Goal: Transaction & Acquisition: Download file/media

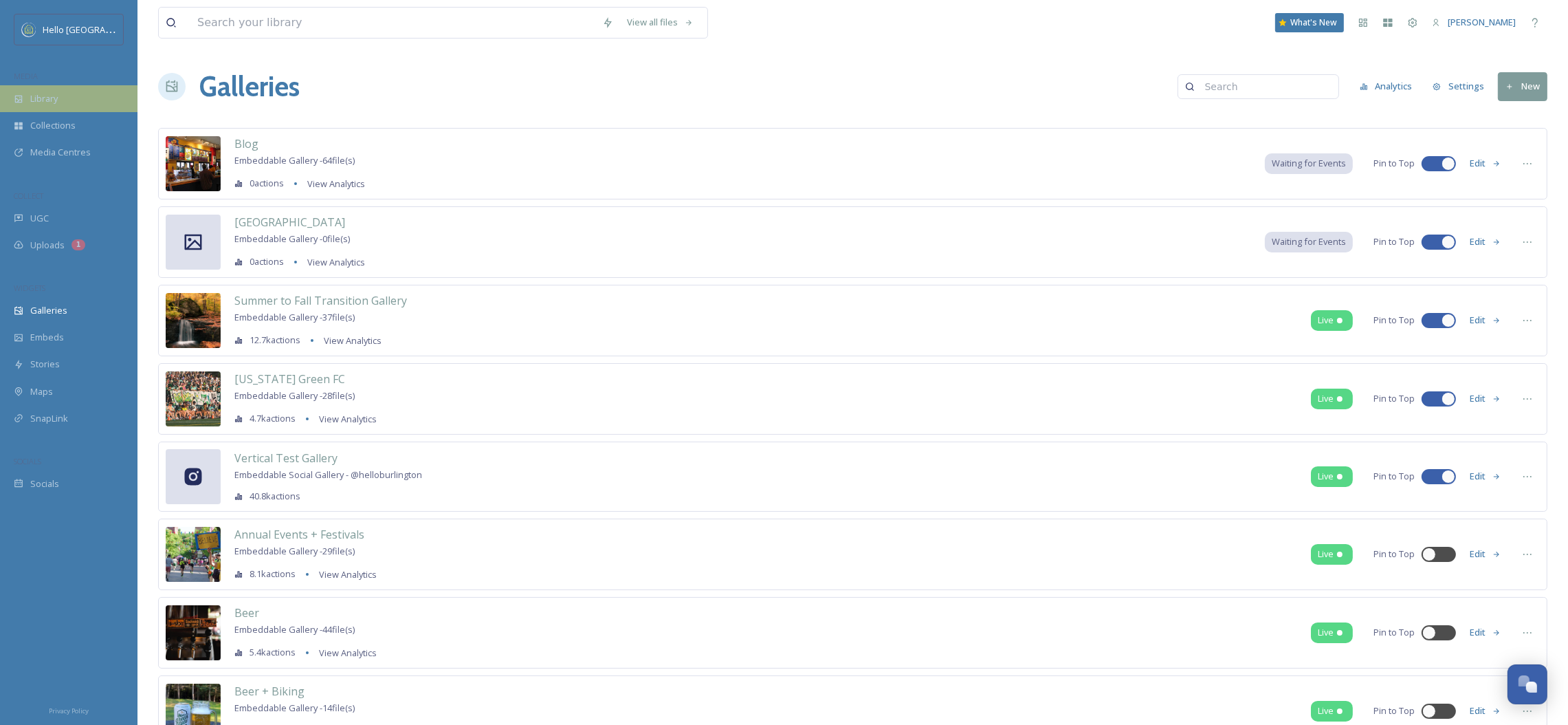
click at [89, 110] on div "Library" at bounding box center [68, 98] width 137 height 27
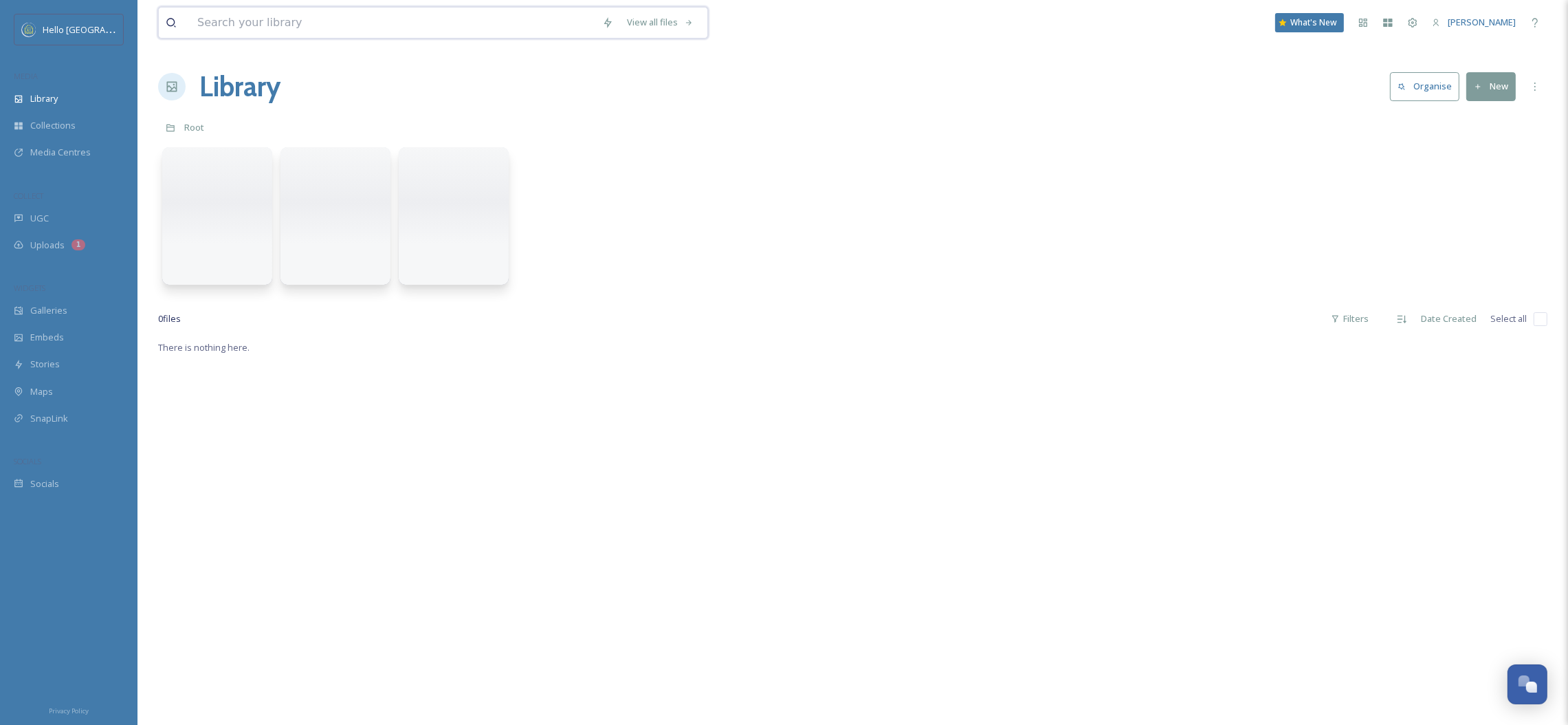
click at [232, 33] on input at bounding box center [393, 23] width 405 height 31
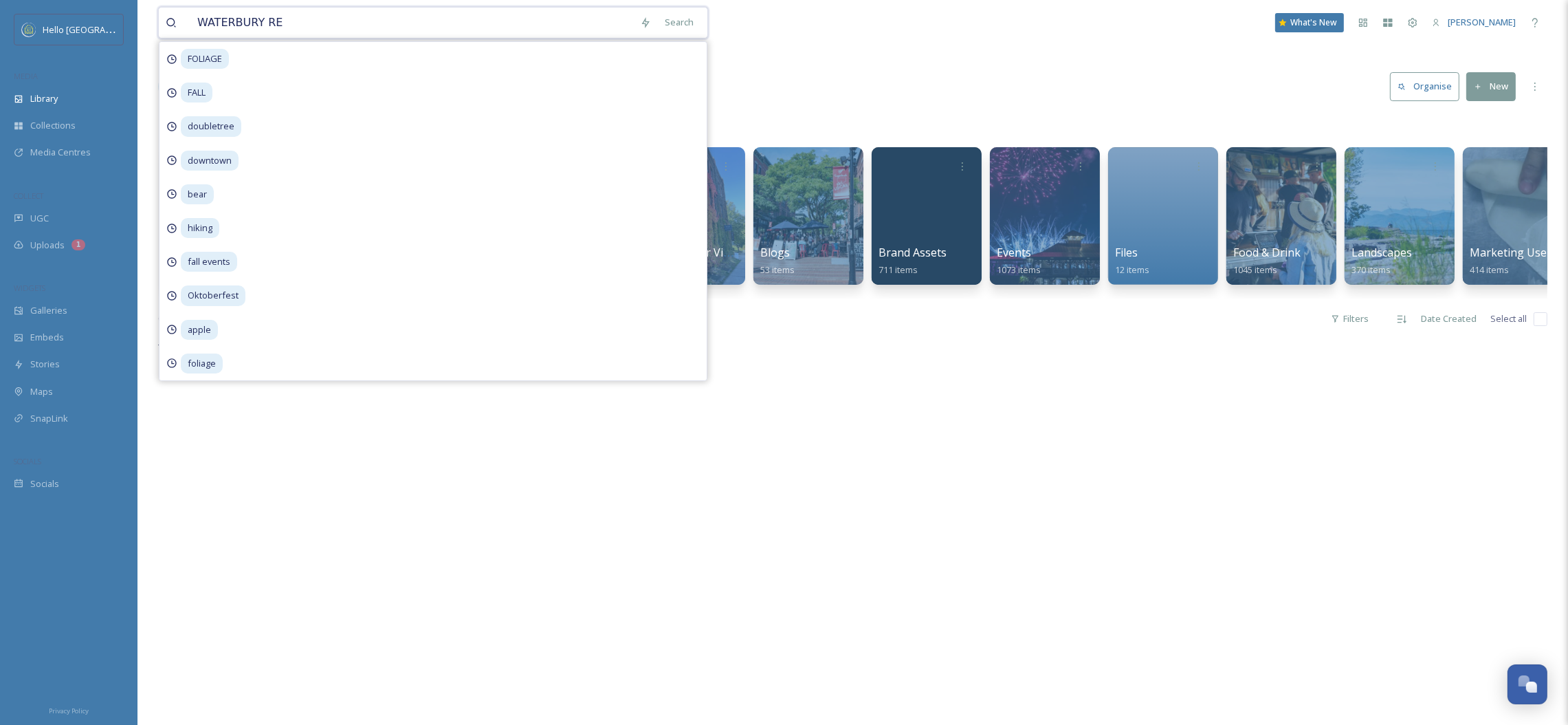
type input "WATERBURY RES"
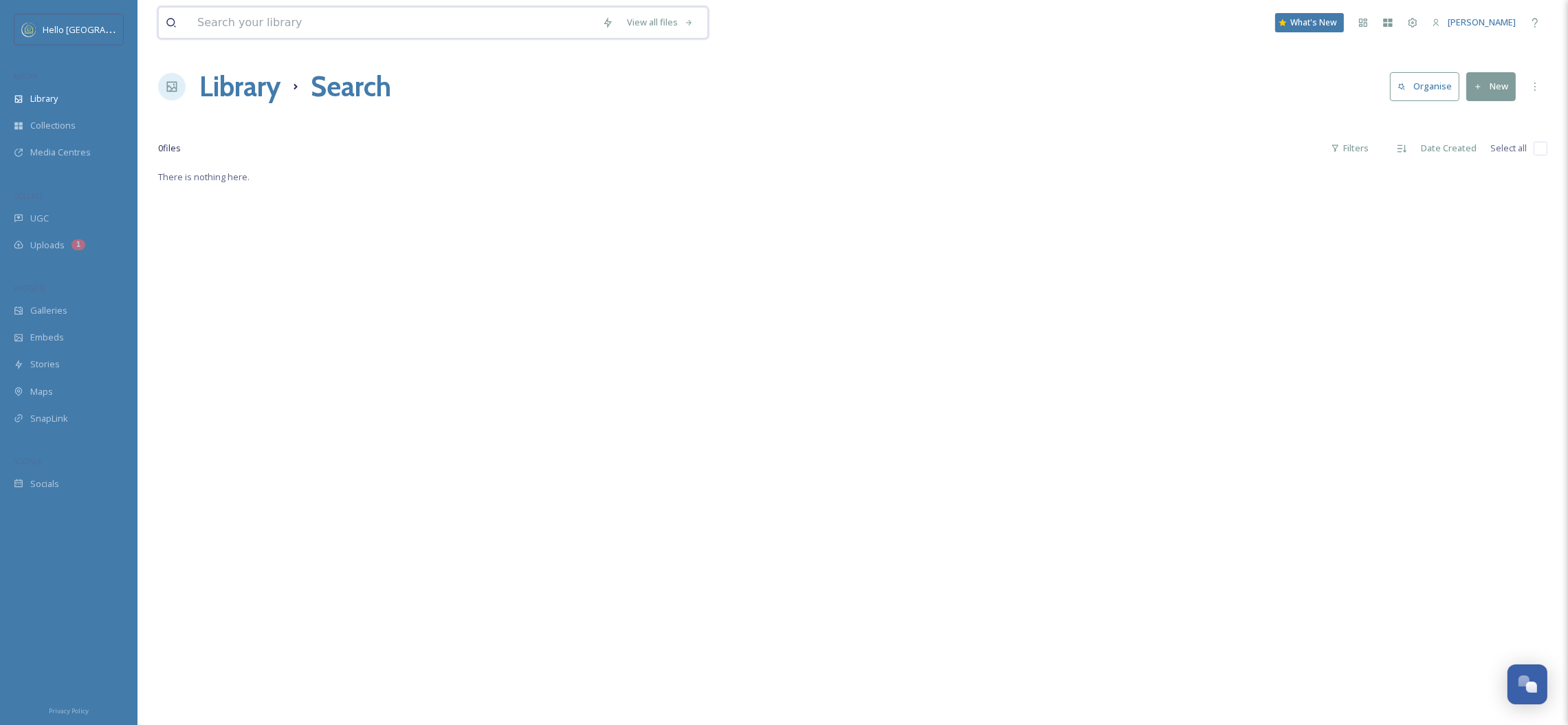
click at [232, 33] on input at bounding box center [393, 23] width 405 height 31
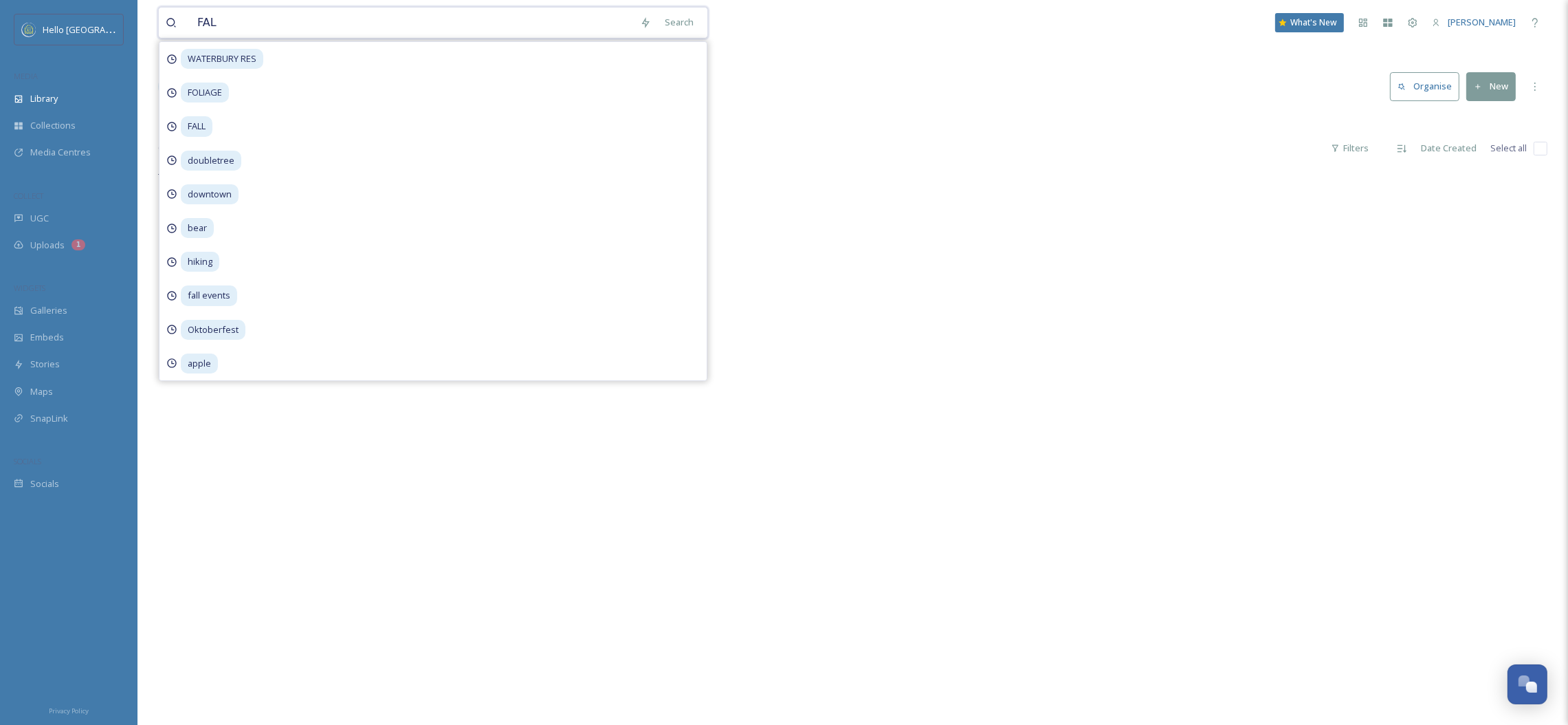
type input "FALL"
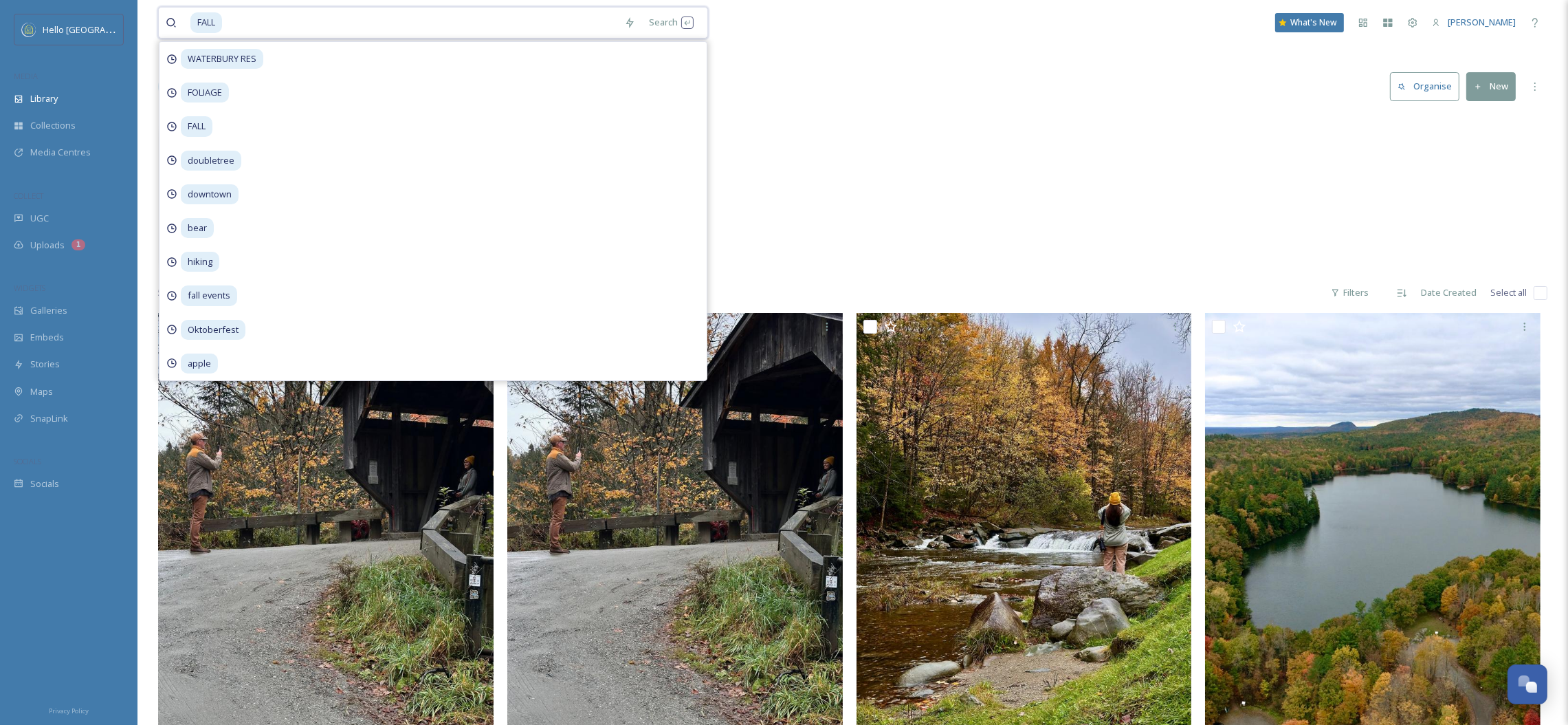
click at [478, 31] on input at bounding box center [421, 23] width 394 height 31
type input "F"
type input "AERIA"
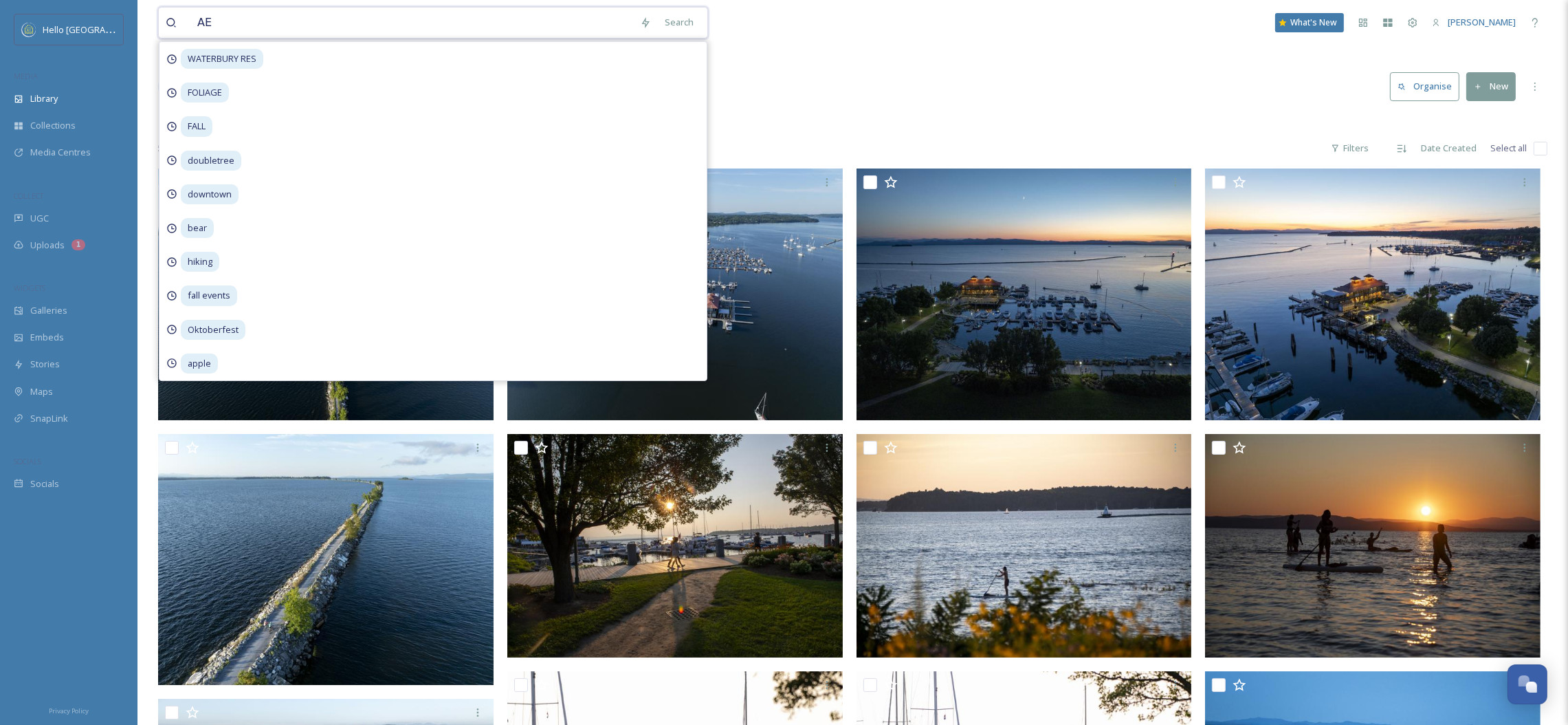
type input "A"
type input "AERIAL FALL"
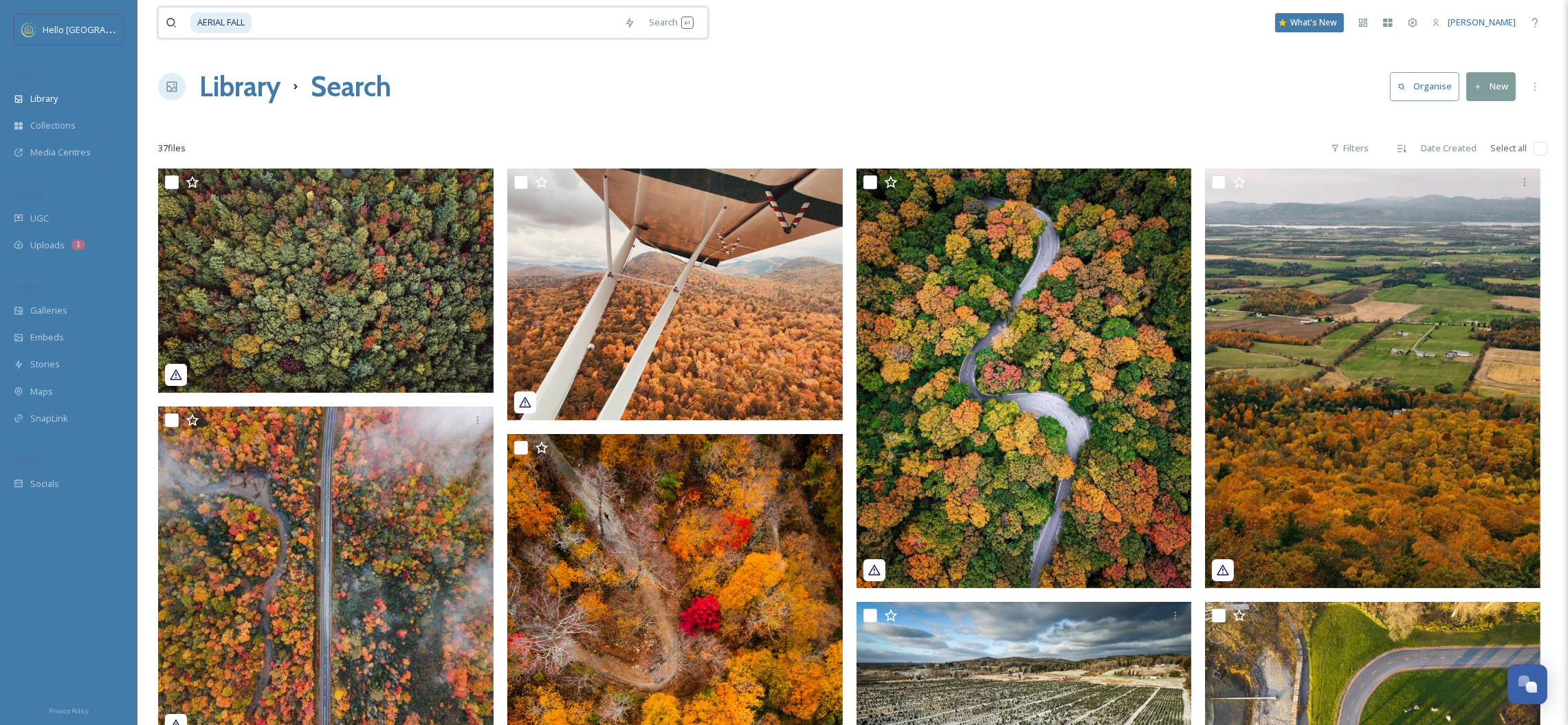
click at [389, 26] on input at bounding box center [435, 23] width 365 height 31
type input "A"
type input "WATERBURY"
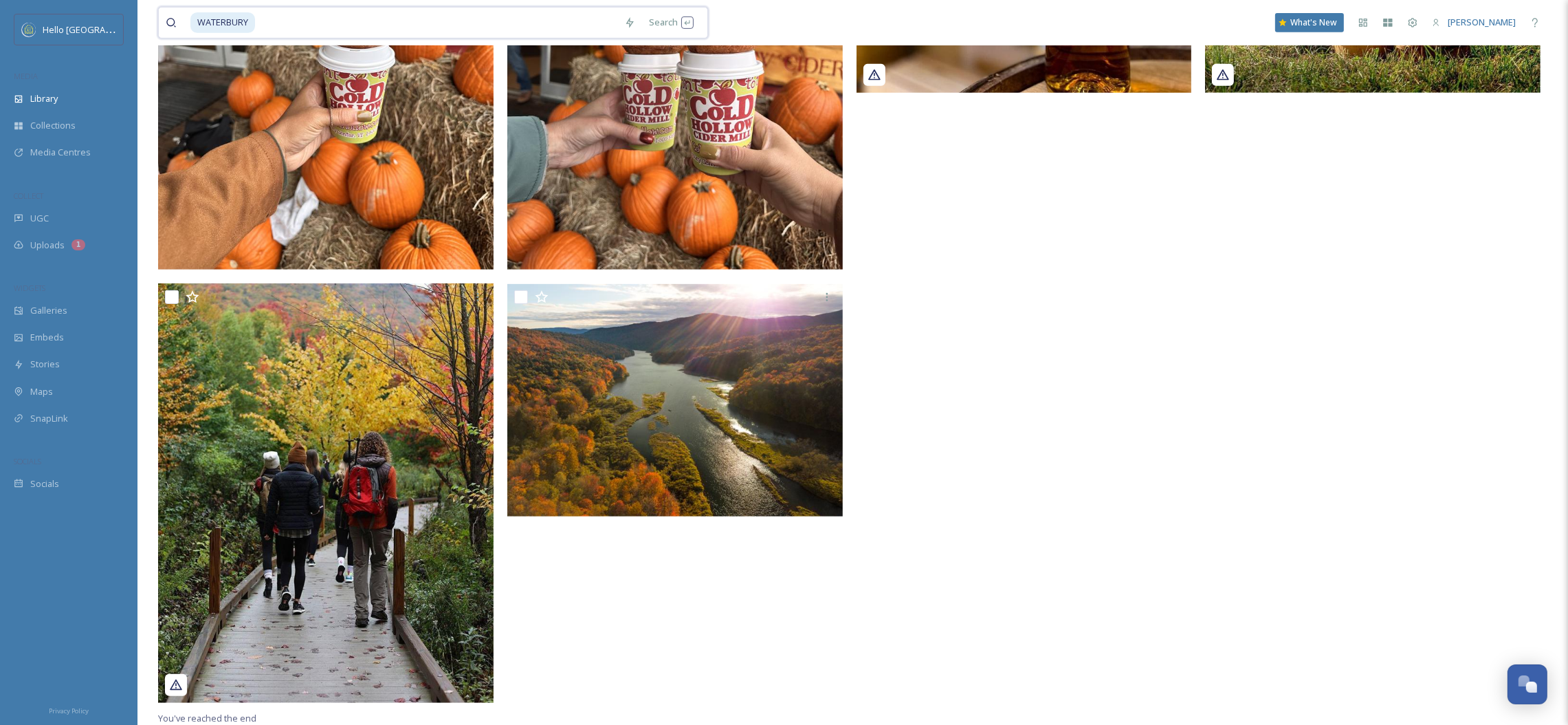
scroll to position [958, 0]
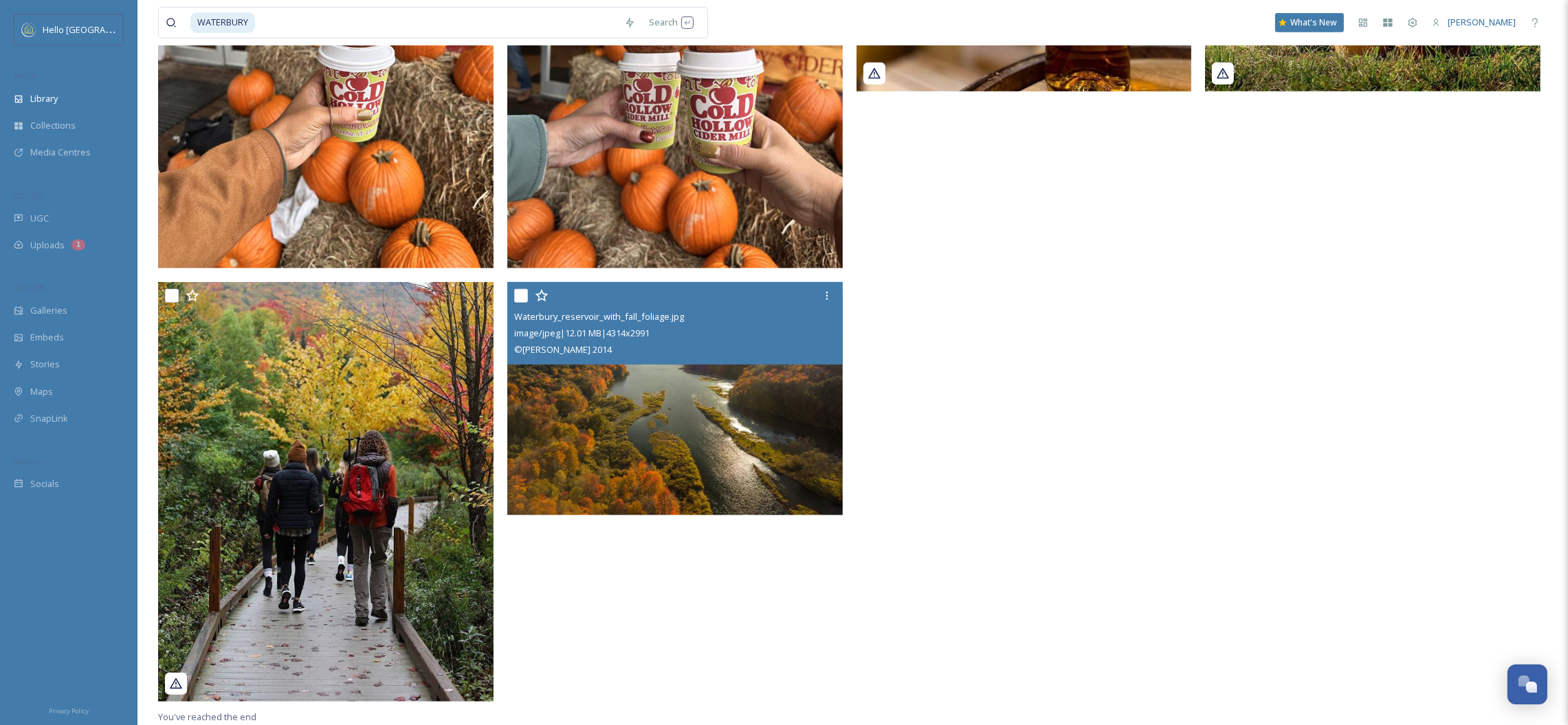
click at [734, 429] on img at bounding box center [675, 399] width 336 height 232
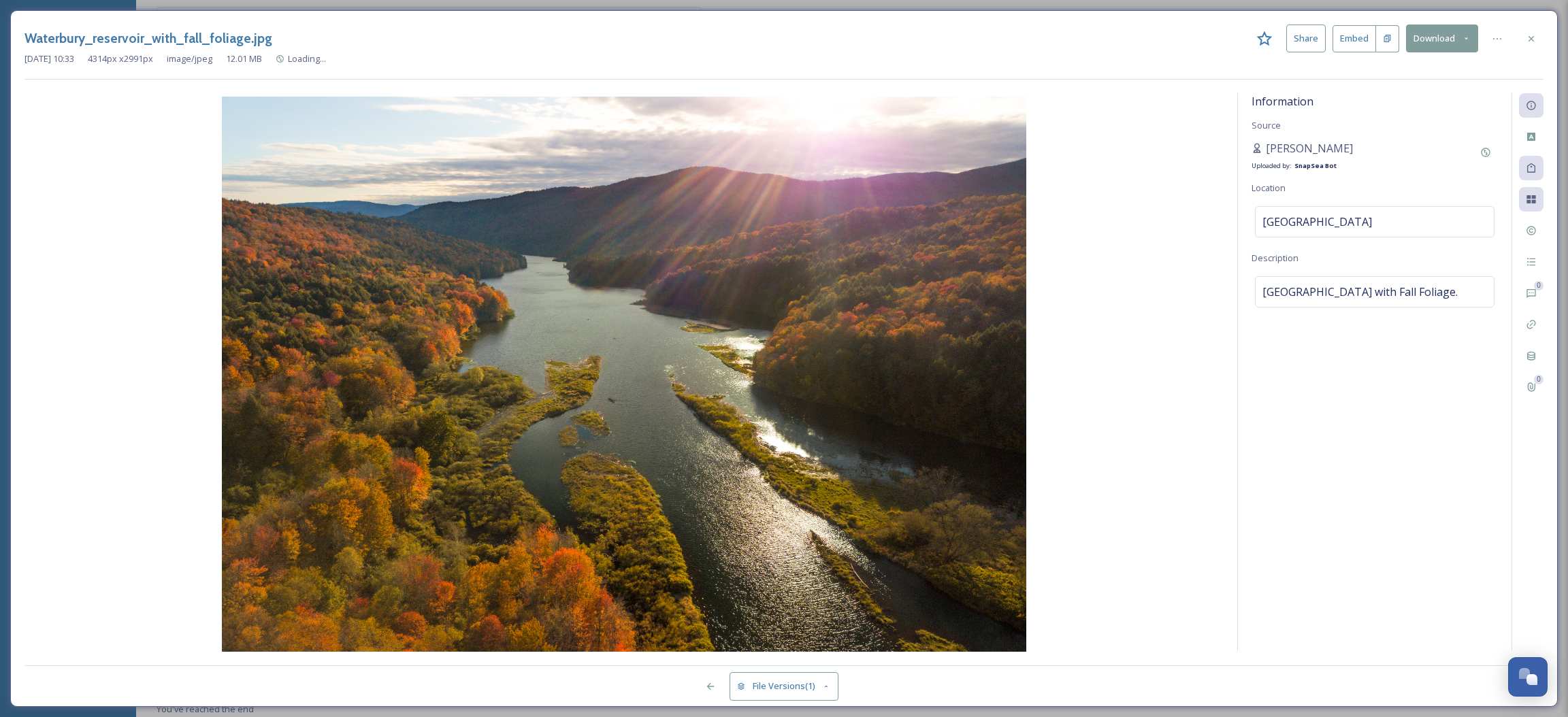
click at [1448, 42] on button "Download" at bounding box center [1442, 38] width 72 height 28
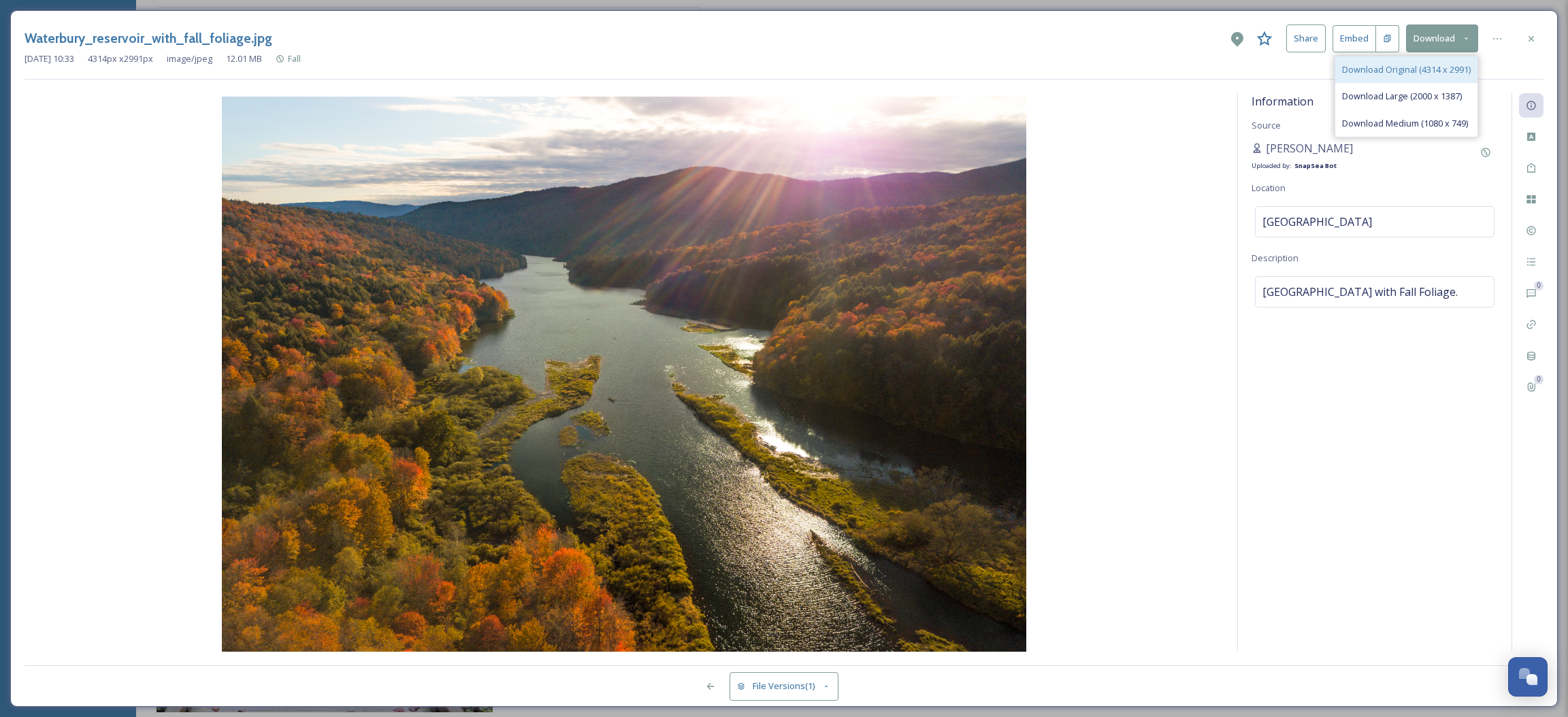
click at [1439, 60] on div "Download Original (4314 x 2991)" at bounding box center [1406, 70] width 142 height 27
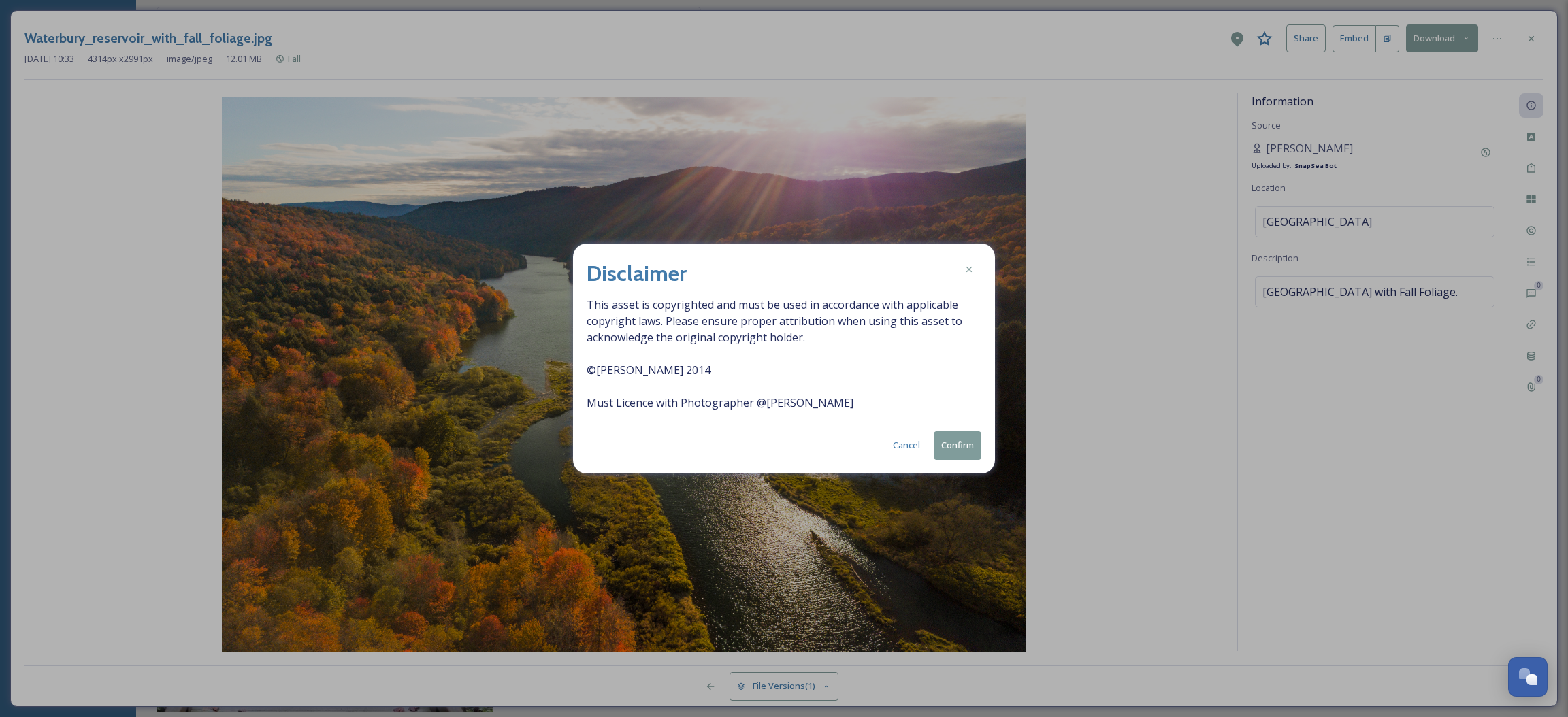
click at [952, 444] on button "Confirm" at bounding box center [958, 445] width 47 height 28
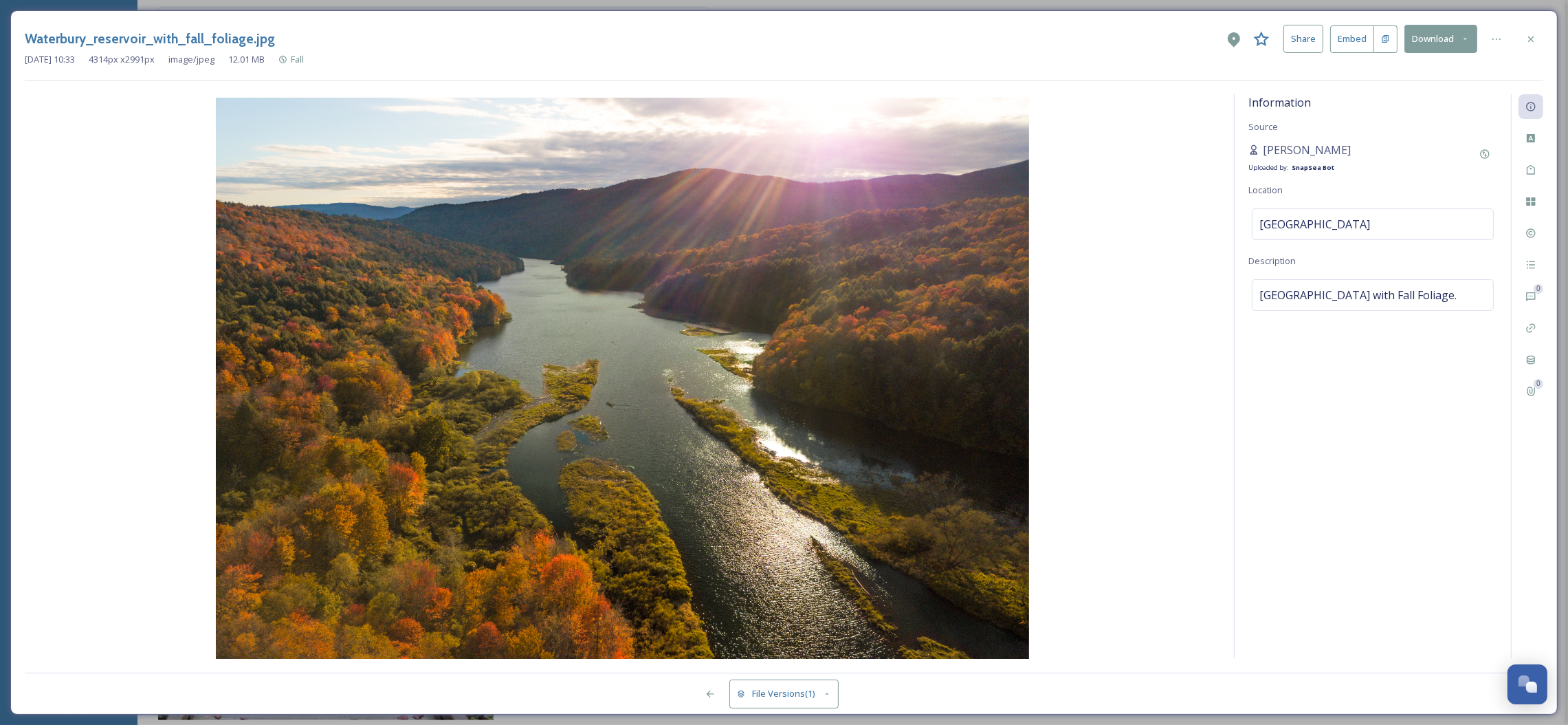
click at [1421, 39] on button "Download" at bounding box center [1441, 39] width 73 height 28
click at [1387, 97] on span "Download Large (2000 x 1387)" at bounding box center [1400, 97] width 121 height 13
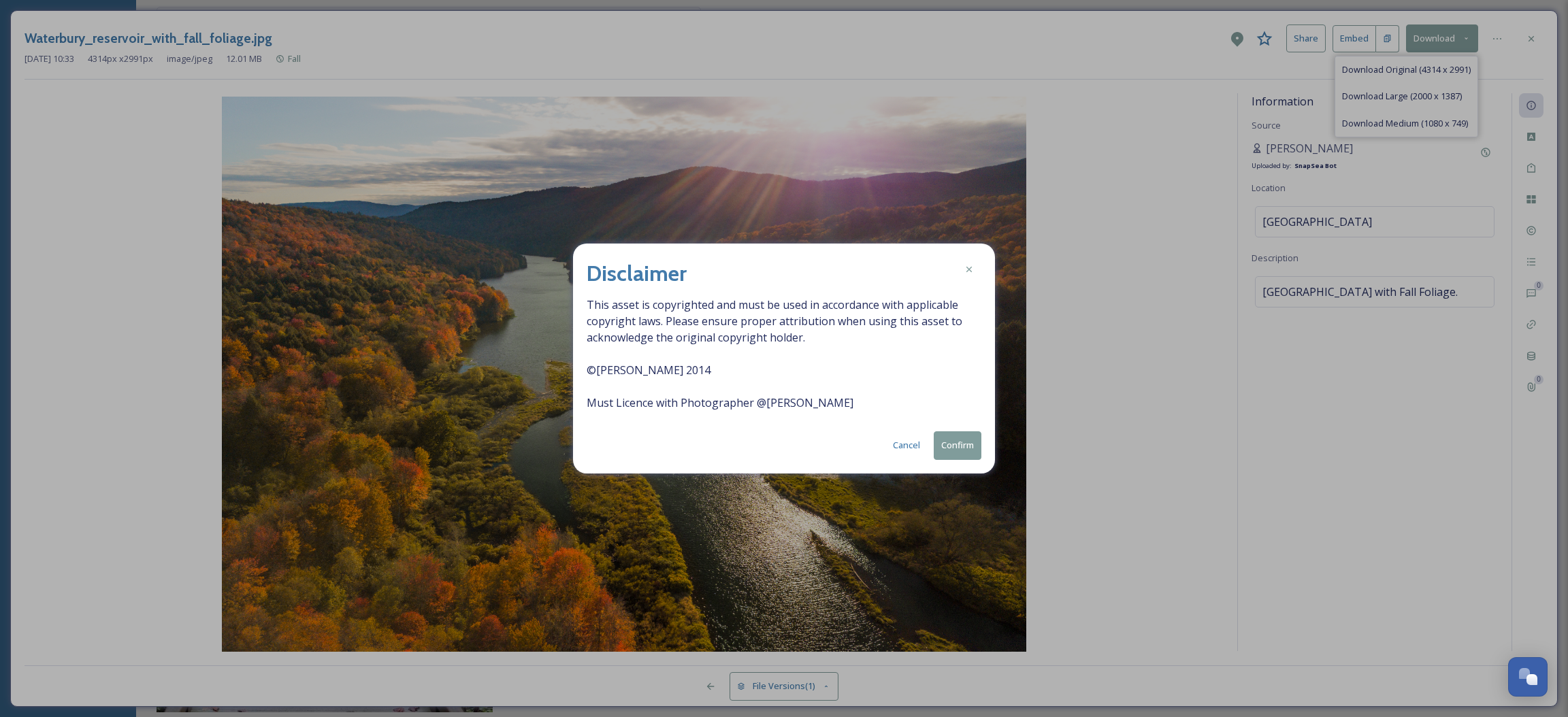
click at [950, 458] on button "Confirm" at bounding box center [958, 445] width 47 height 28
